Goal: Transaction & Acquisition: Purchase product/service

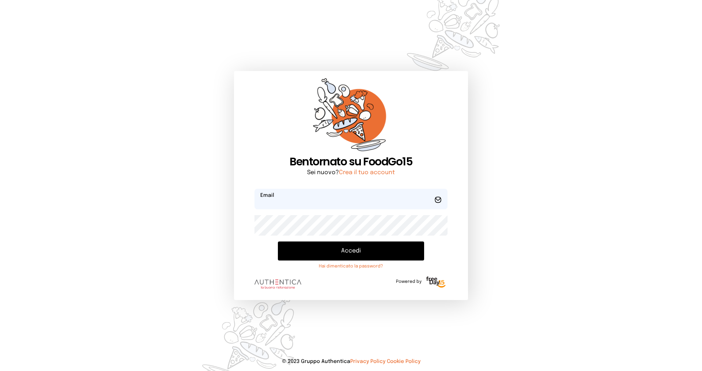
type input "**********"
click at [385, 250] on button "Accedi" at bounding box center [351, 250] width 146 height 19
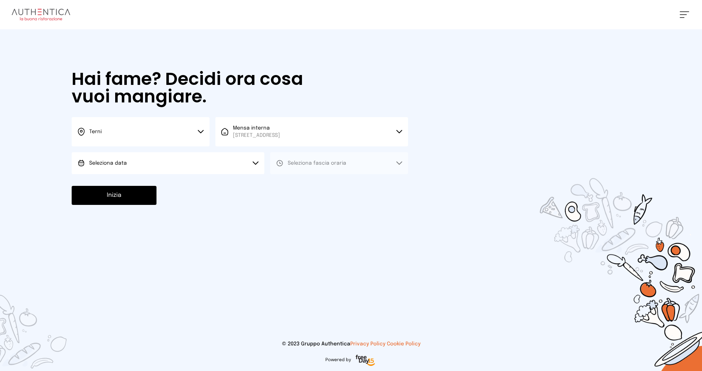
click at [134, 164] on button "Seleziona data" at bounding box center [168, 163] width 193 height 22
click at [134, 180] on li "[DATE], [DATE]" at bounding box center [168, 183] width 193 height 19
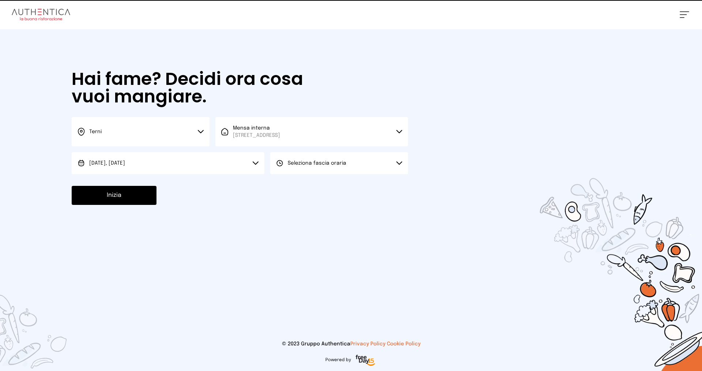
click at [297, 169] on button "Seleziona fascia oraria" at bounding box center [339, 163] width 138 height 22
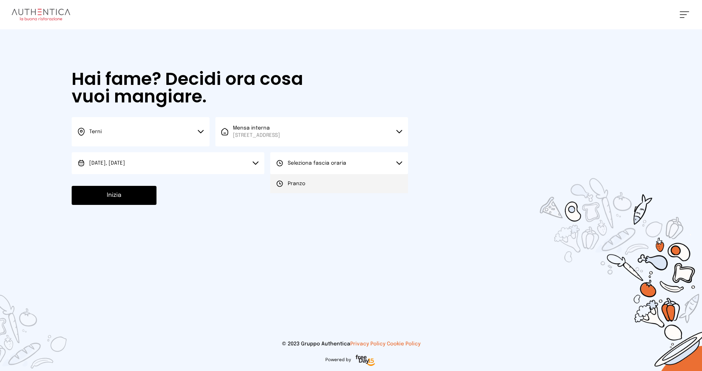
click at [297, 180] on span "Pranzo" at bounding box center [297, 183] width 18 height 7
click at [122, 195] on button "Inizia" at bounding box center [114, 195] width 85 height 19
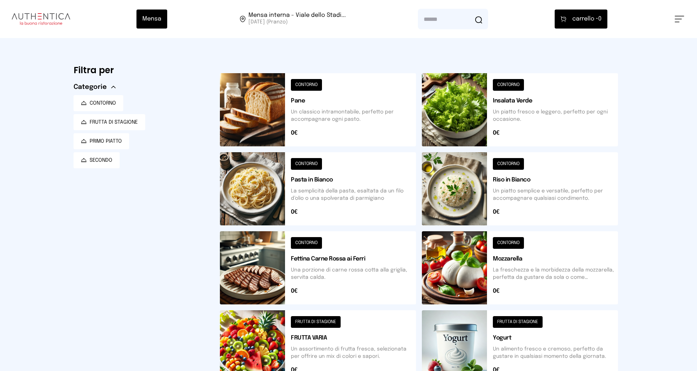
scroll to position [73, 0]
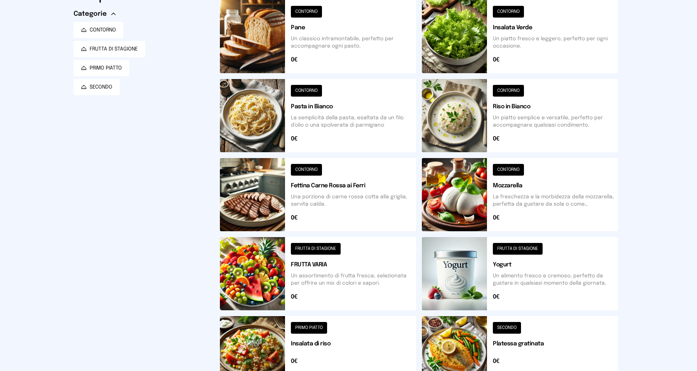
click at [318, 284] on button at bounding box center [318, 273] width 196 height 73
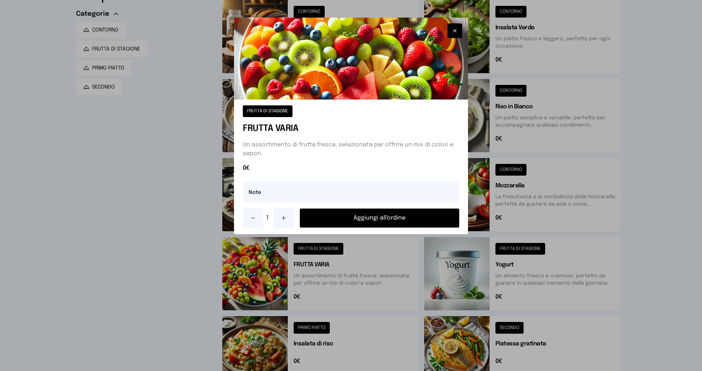
click at [288, 217] on button at bounding box center [284, 218] width 20 height 20
click at [368, 227] on div "2 Aggiungi all'ordine" at bounding box center [351, 218] width 216 height 20
click at [368, 220] on button "Aggiungi all'ordine" at bounding box center [379, 217] width 159 height 19
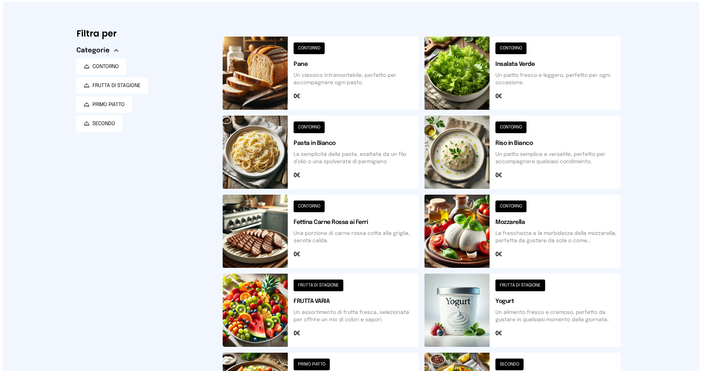
scroll to position [0, 0]
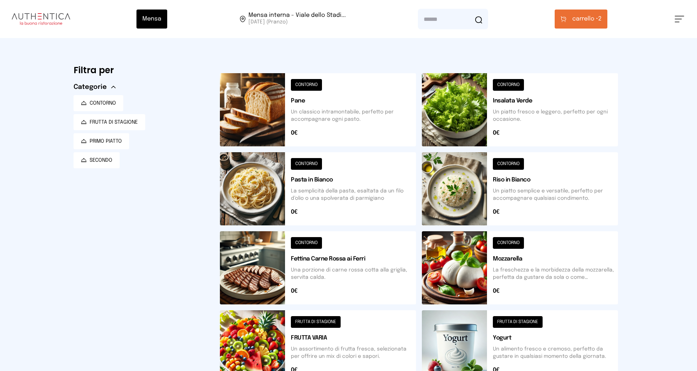
click at [589, 22] on span "carrello •" at bounding box center [585, 19] width 26 height 9
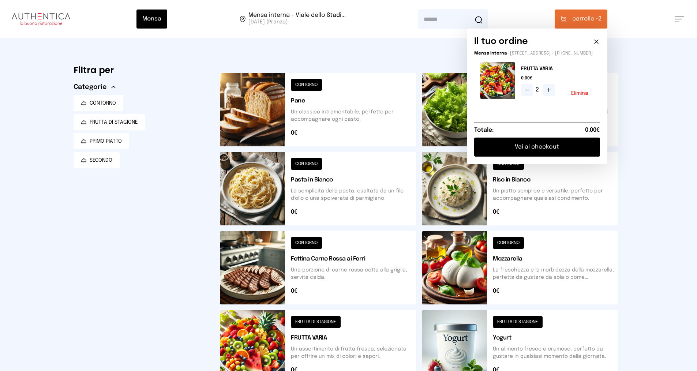
click at [556, 151] on button "Vai al checkout" at bounding box center [537, 146] width 126 height 19
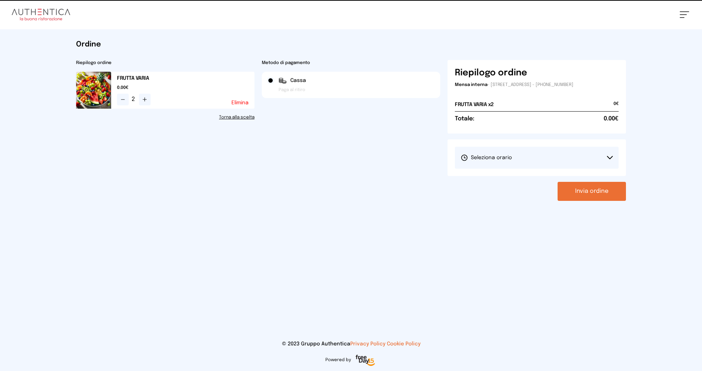
click at [560, 162] on button "Seleziona orario" at bounding box center [537, 158] width 164 height 22
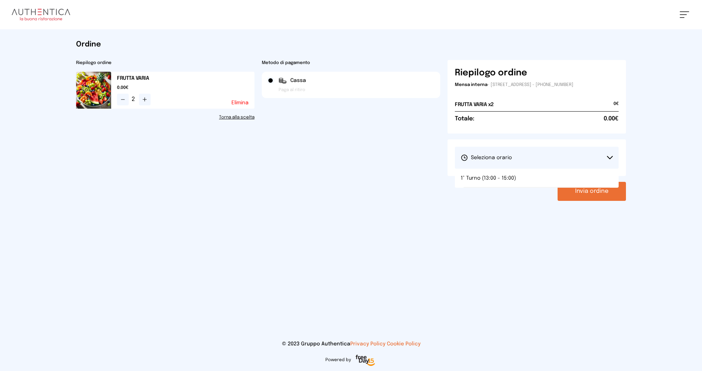
click at [559, 180] on li "1° Turno (13:00 - 15:00)" at bounding box center [537, 178] width 164 height 19
drag, startPoint x: 590, startPoint y: 197, endPoint x: 589, endPoint y: 186, distance: 10.7
click at [590, 196] on button "Invia ordine" at bounding box center [592, 191] width 68 height 19
